Goal: Transaction & Acquisition: Purchase product/service

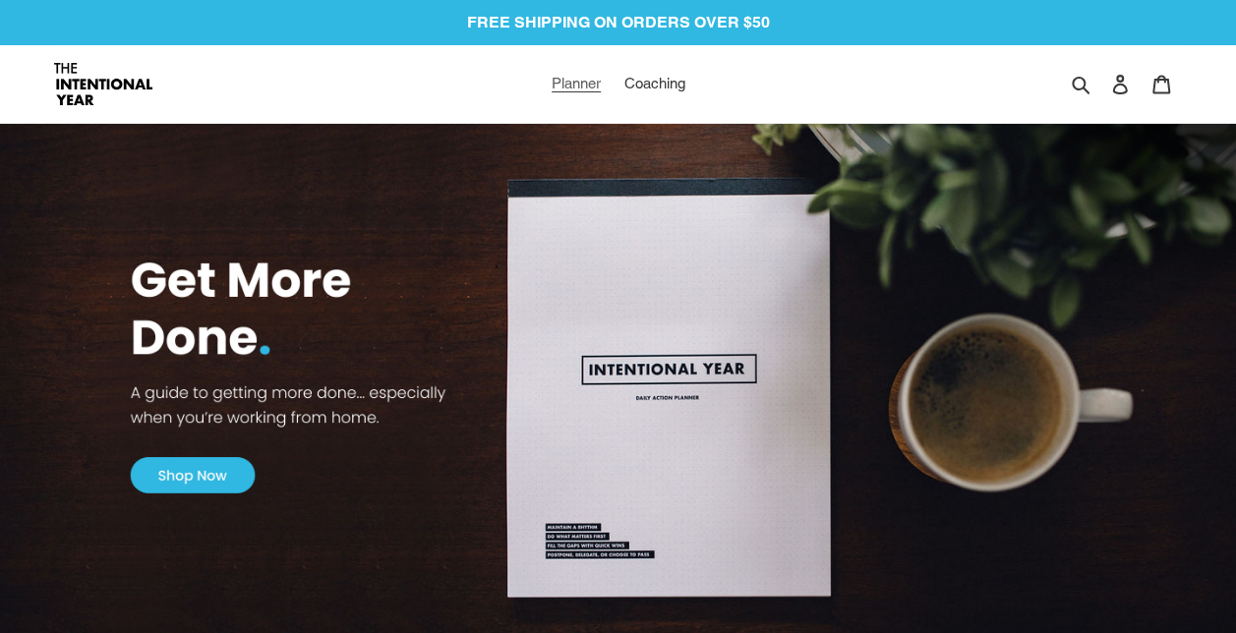
click at [588, 81] on span "Planner" at bounding box center [576, 84] width 49 height 18
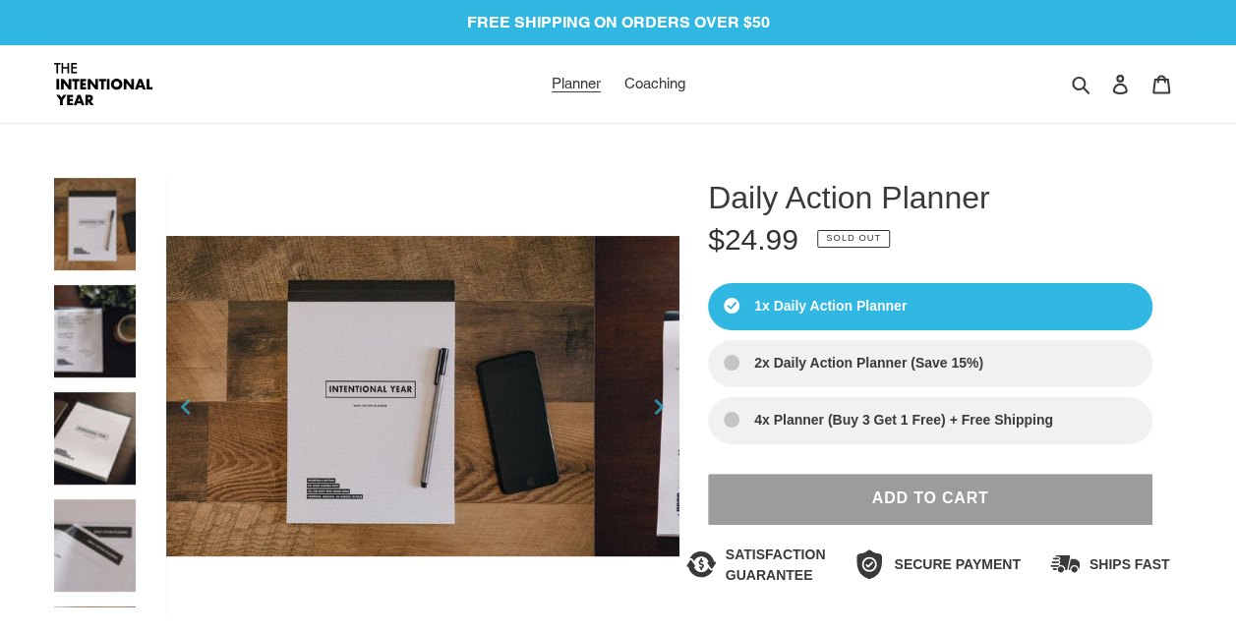
select select "Sort reviews"
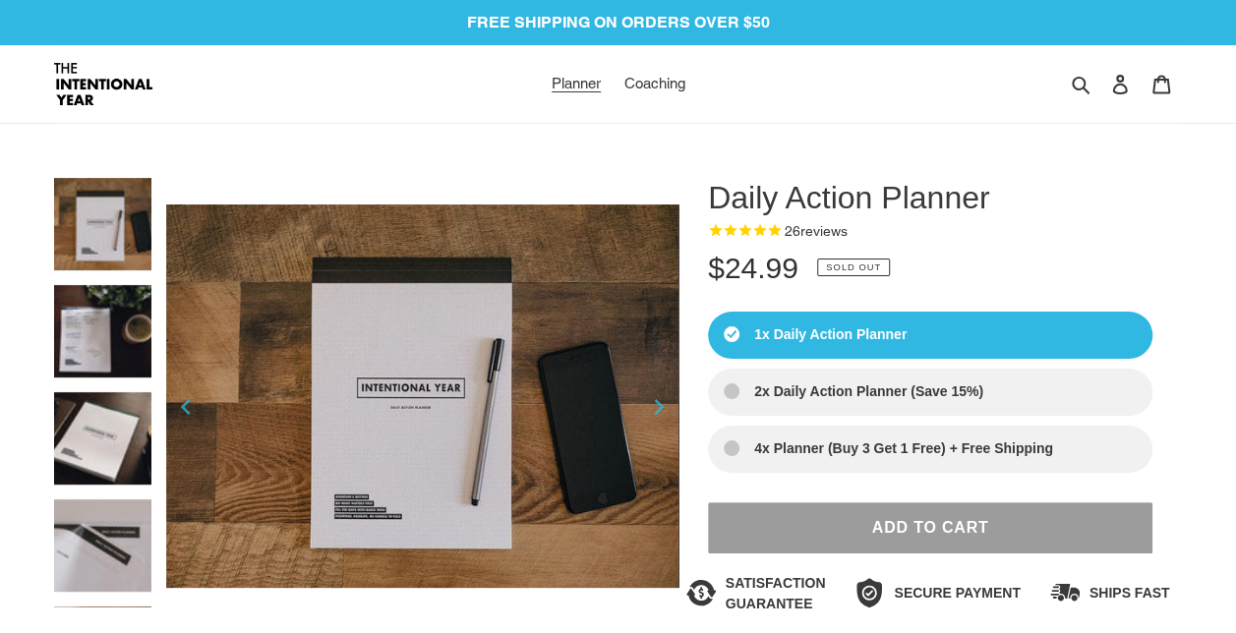
click at [100, 350] on img at bounding box center [102, 331] width 97 height 92
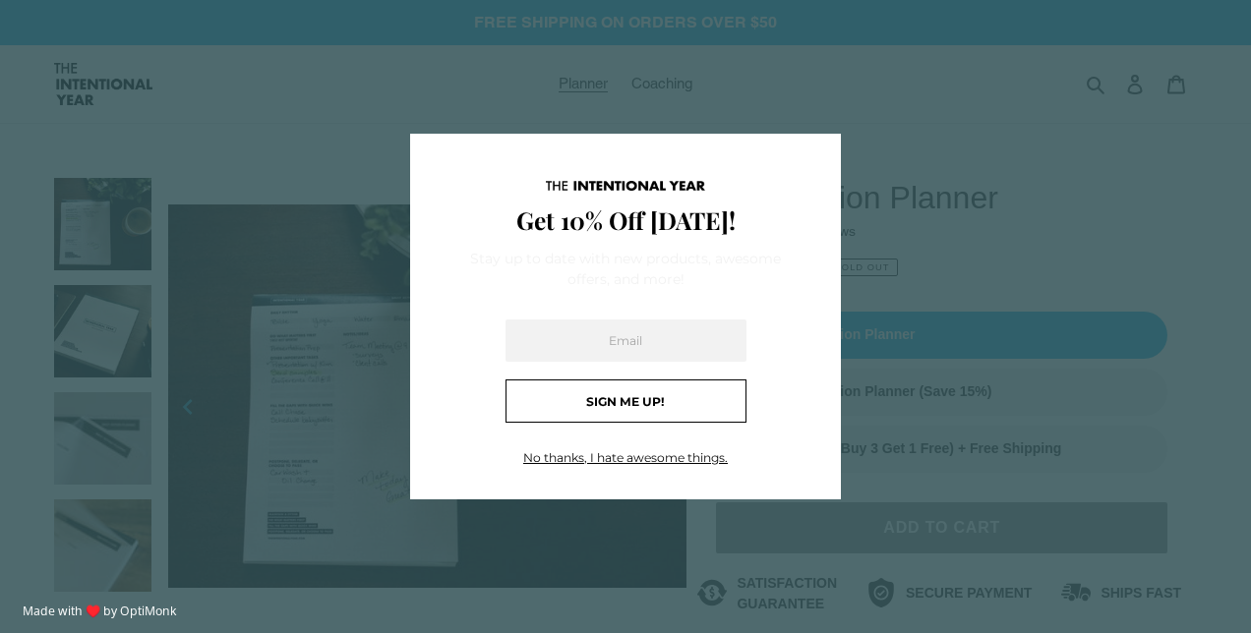
click at [114, 446] on div "X Get 10% Off Today! Stay up to date with new products, awesome offers, and mor…" at bounding box center [625, 316] width 1251 height 633
click at [818, 162] on span "X" at bounding box center [813, 161] width 18 height 26
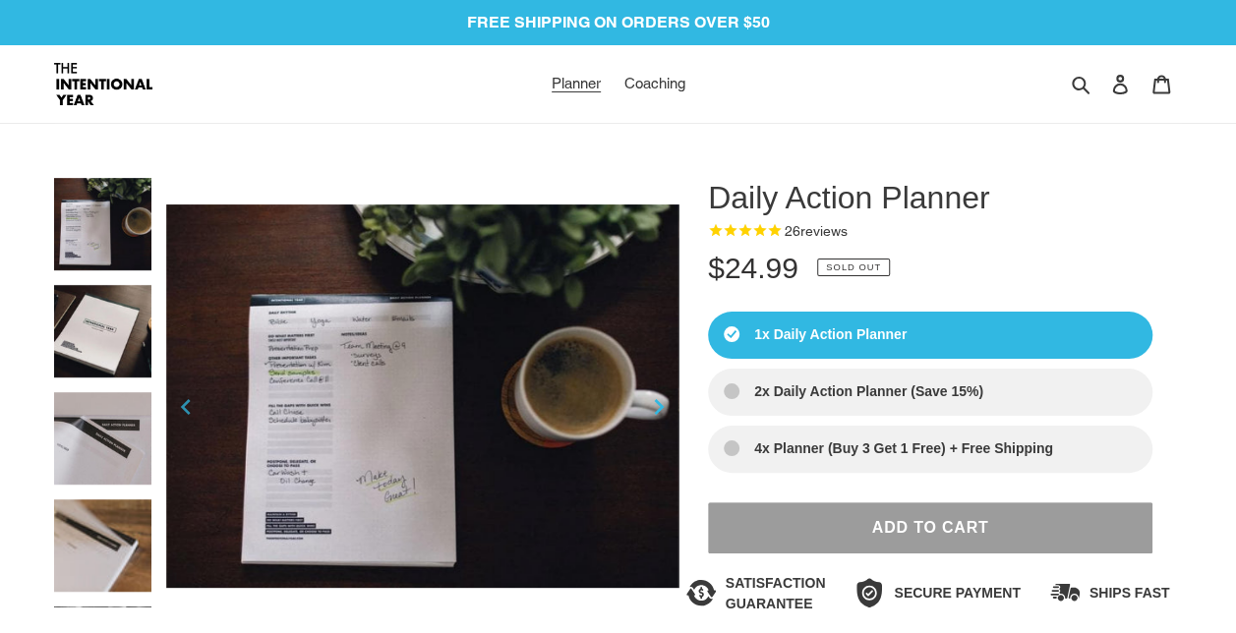
click at [659, 402] on div at bounding box center [658, 410] width 39 height 39
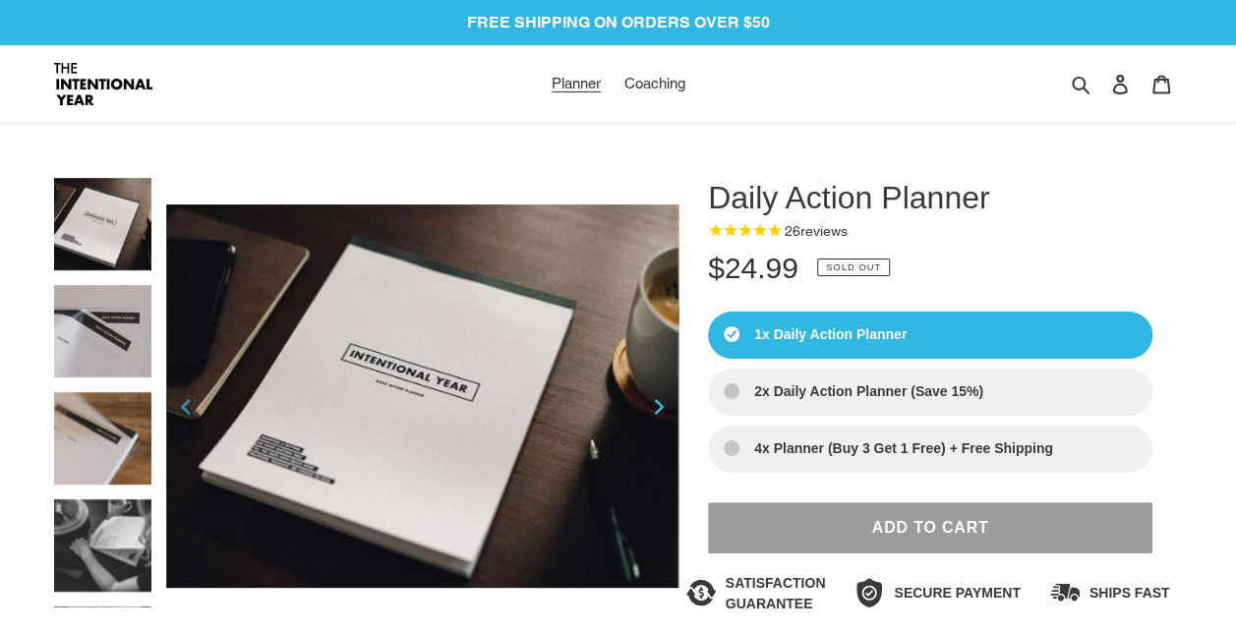
click at [659, 402] on div at bounding box center [658, 410] width 39 height 39
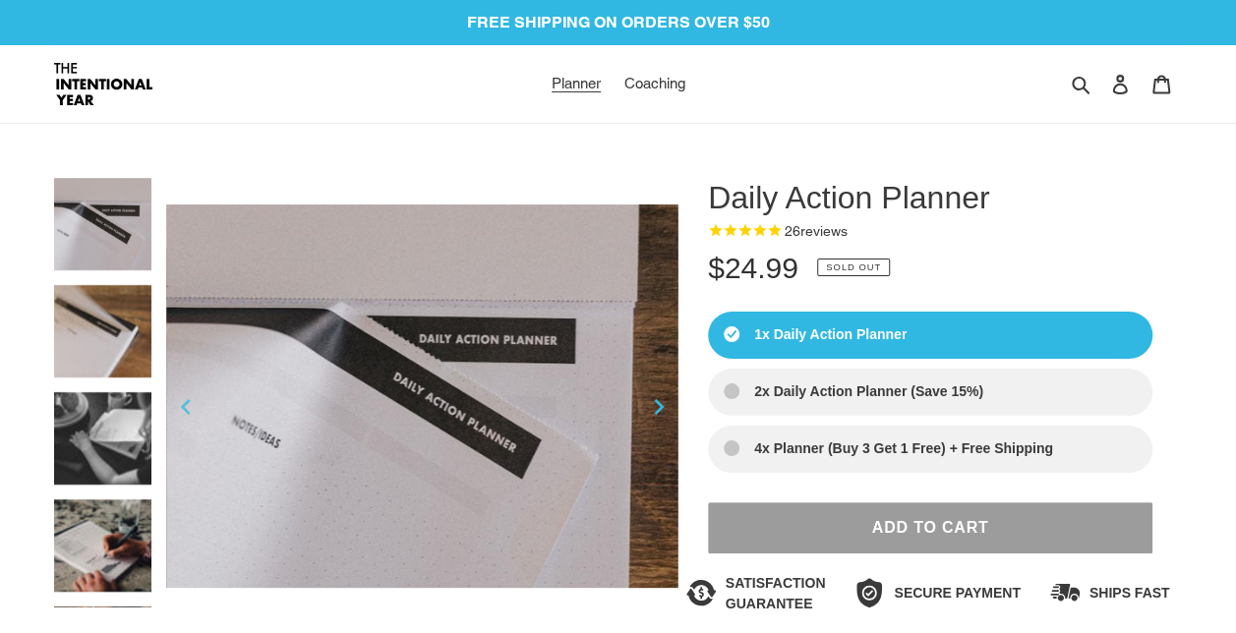
click at [659, 402] on div at bounding box center [658, 410] width 39 height 39
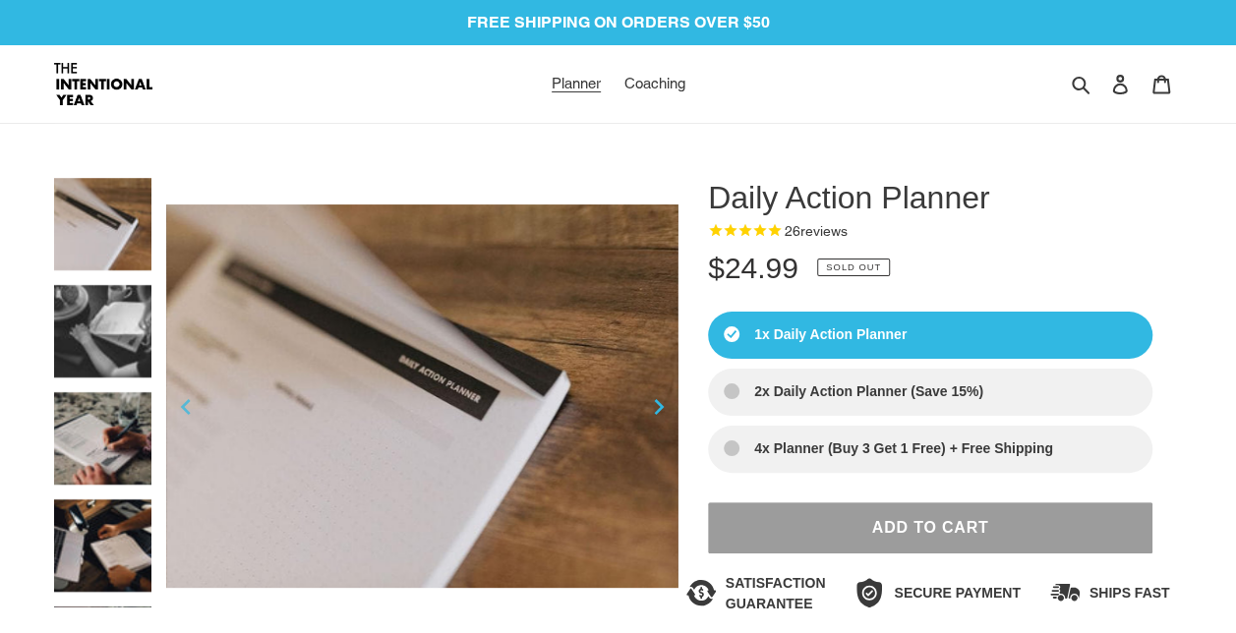
click at [659, 402] on div at bounding box center [658, 410] width 39 height 39
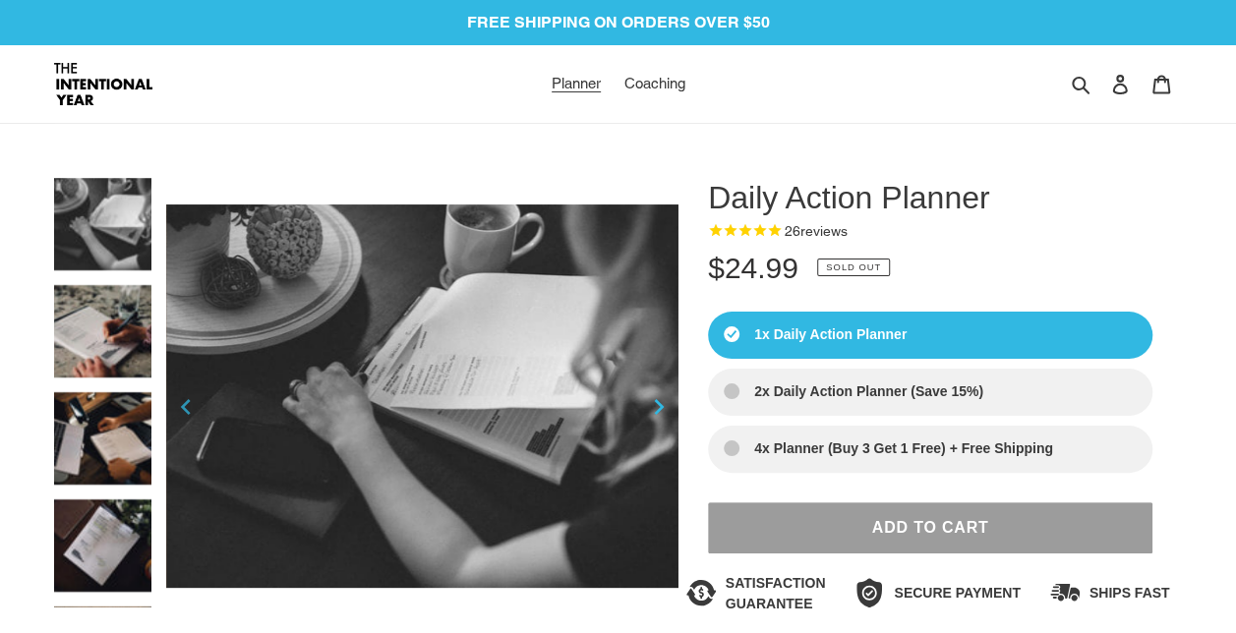
click at [659, 402] on div at bounding box center [658, 410] width 39 height 39
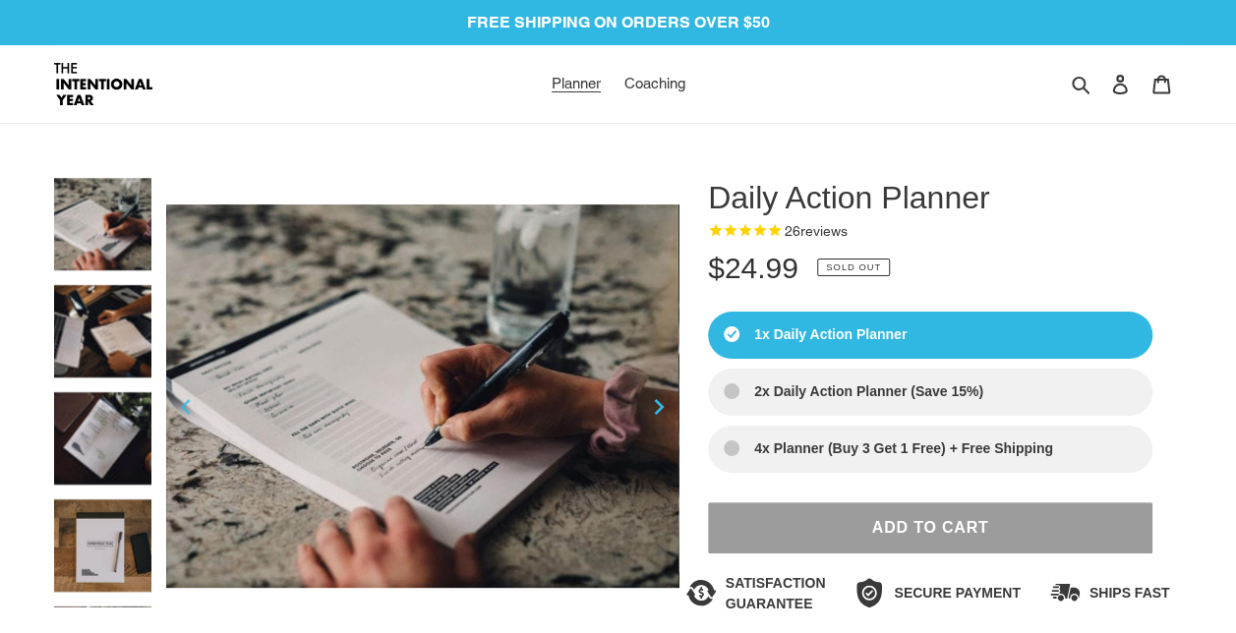
click at [667, 426] on icon at bounding box center [659, 426] width 19 height 0
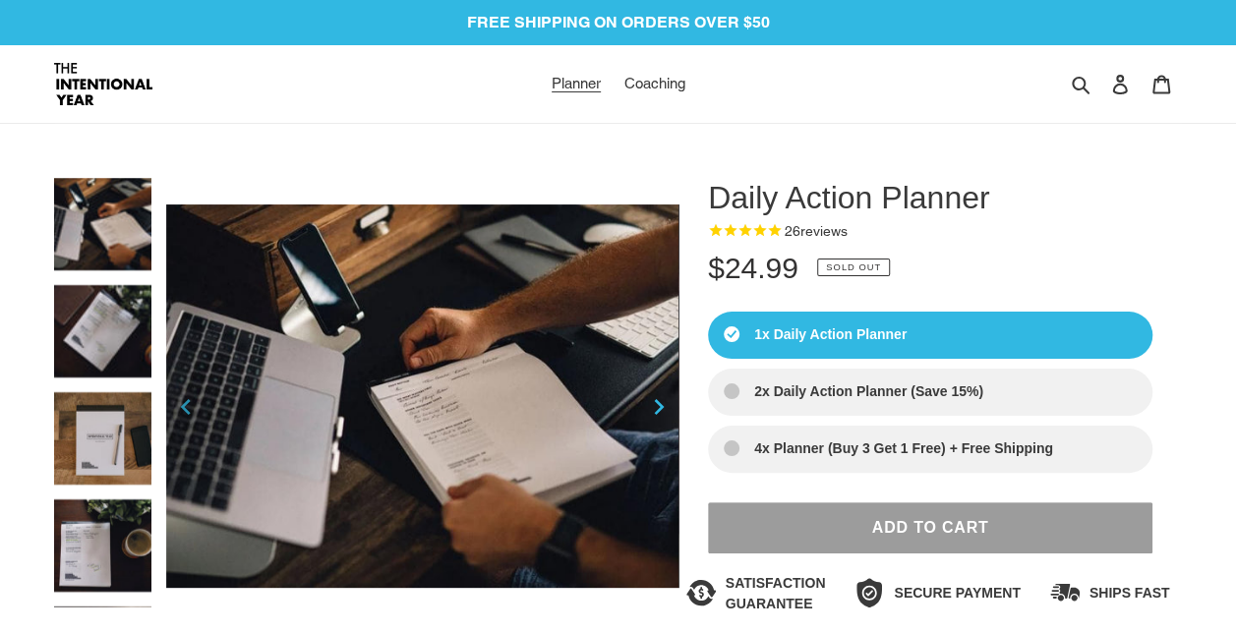
click at [667, 426] on icon at bounding box center [659, 426] width 19 height 0
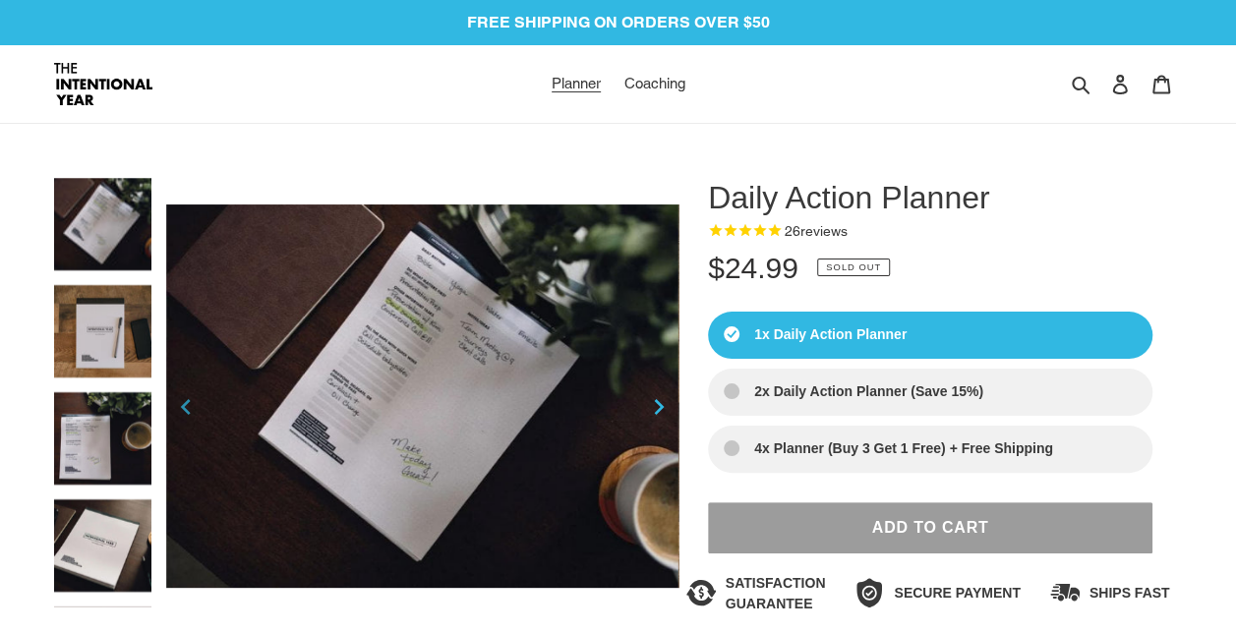
click at [667, 426] on icon at bounding box center [659, 426] width 19 height 0
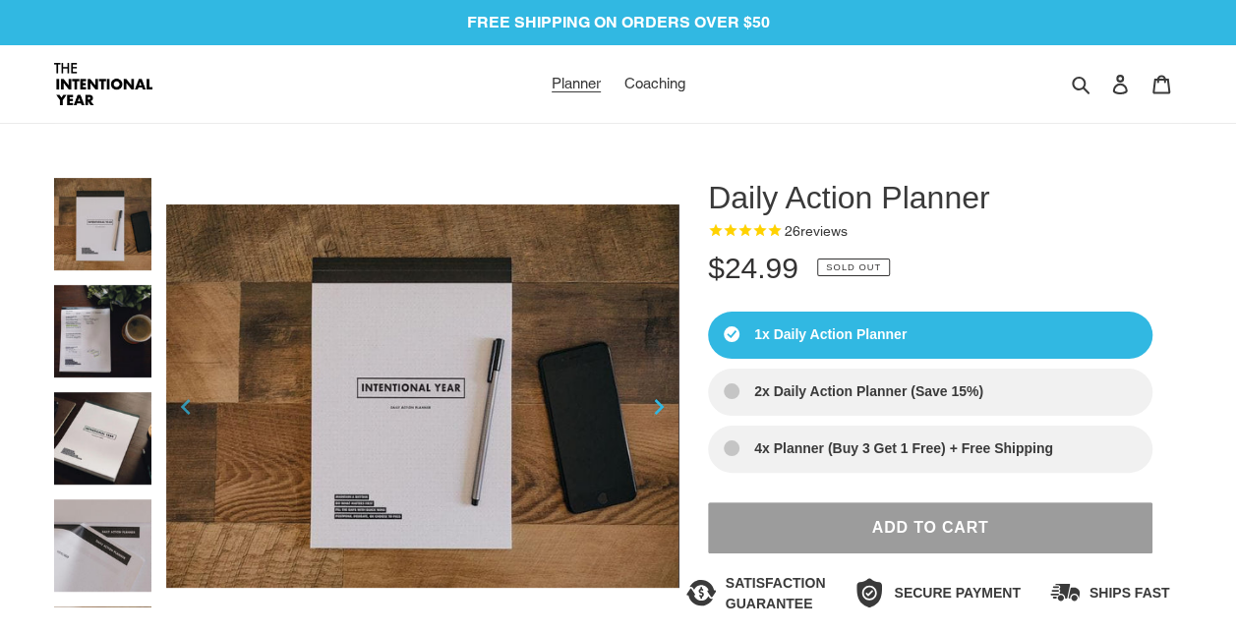
click at [667, 426] on icon at bounding box center [659, 426] width 19 height 0
